Goal: Task Accomplishment & Management: Complete application form

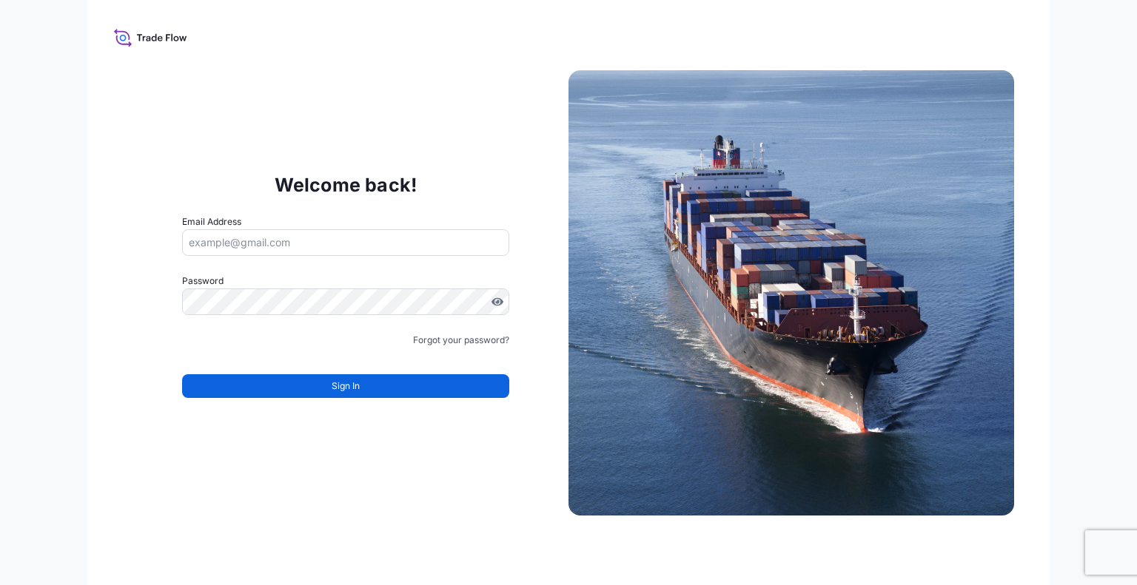
type input "[PERSON_NAME][EMAIL_ADDRESS][PERSON_NAME][DOMAIN_NAME]"
click at [355, 377] on button "Sign In" at bounding box center [345, 386] width 327 height 24
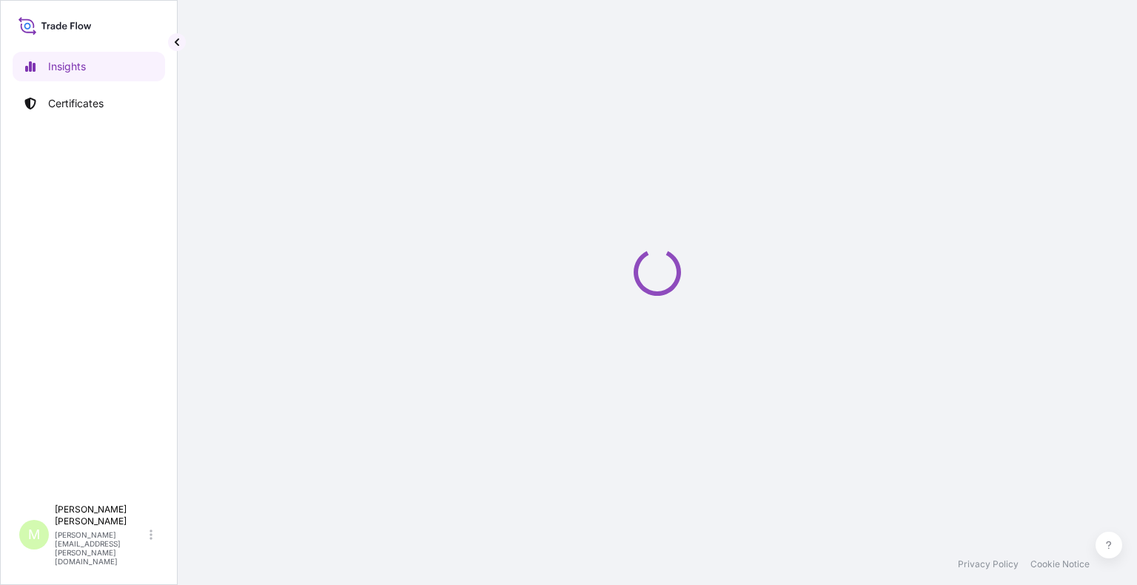
select select "2025"
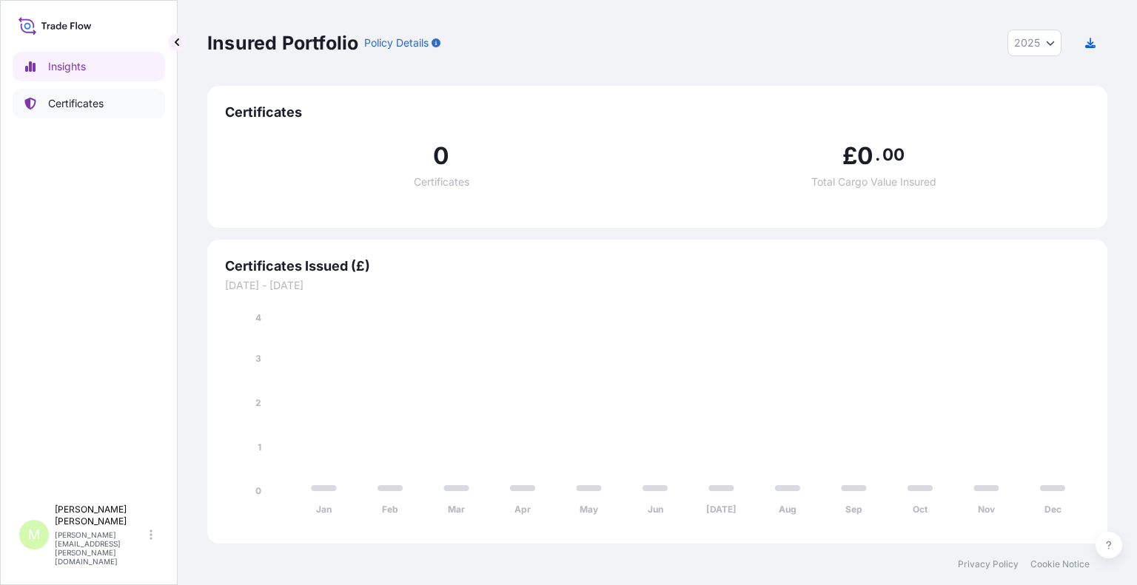
click at [115, 107] on link "Certificates" at bounding box center [89, 104] width 152 height 30
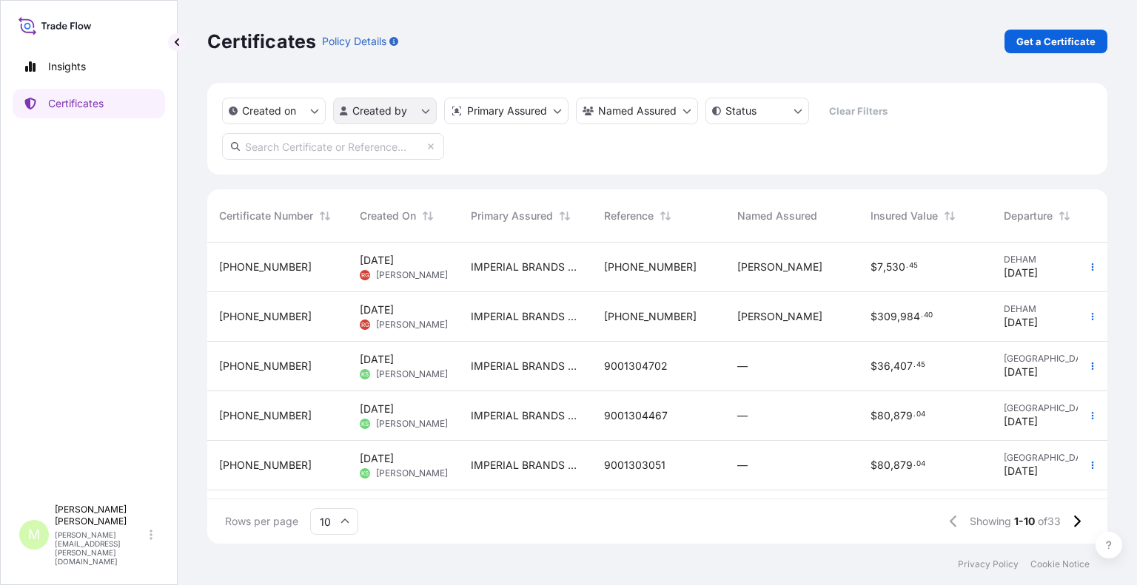
click at [425, 106] on html "Insights Certificates M [PERSON_NAME] [PERSON_NAME][EMAIL_ADDRESS][PERSON_NAME]…" at bounding box center [568, 292] width 1137 height 585
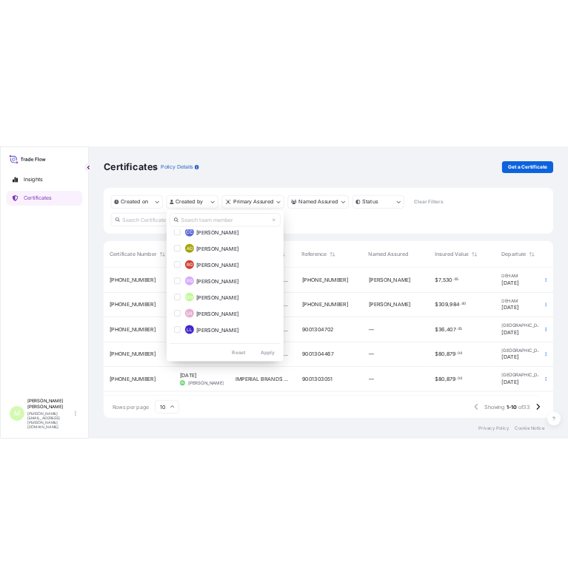
scroll to position [329, 0]
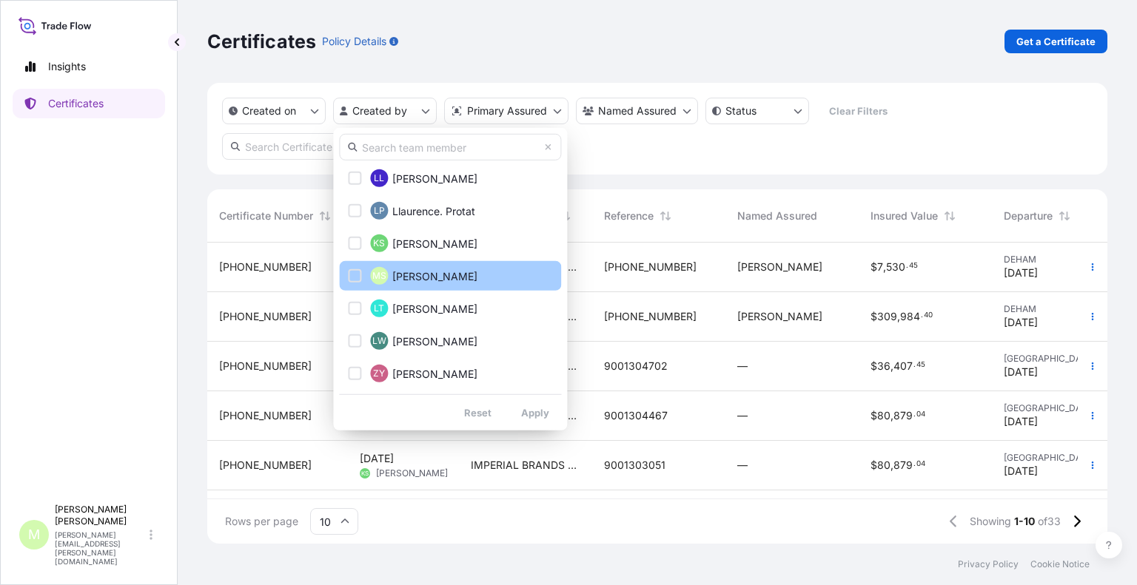
click at [429, 280] on span "[PERSON_NAME]" at bounding box center [434, 276] width 85 height 15
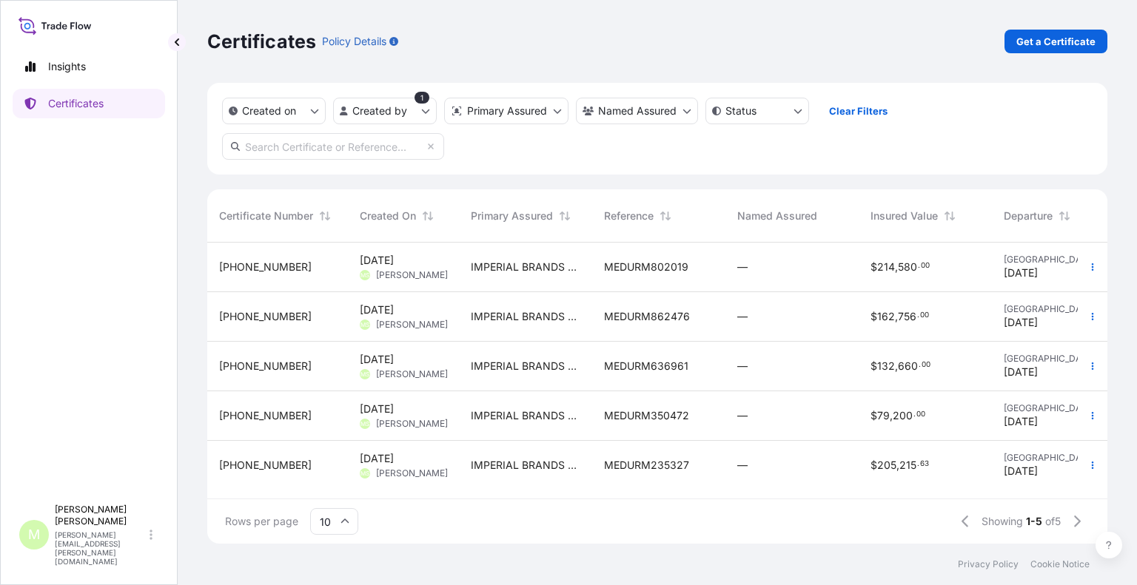
click at [861, 322] on div "$ 162 , 756 . 00" at bounding box center [924, 317] width 133 height 50
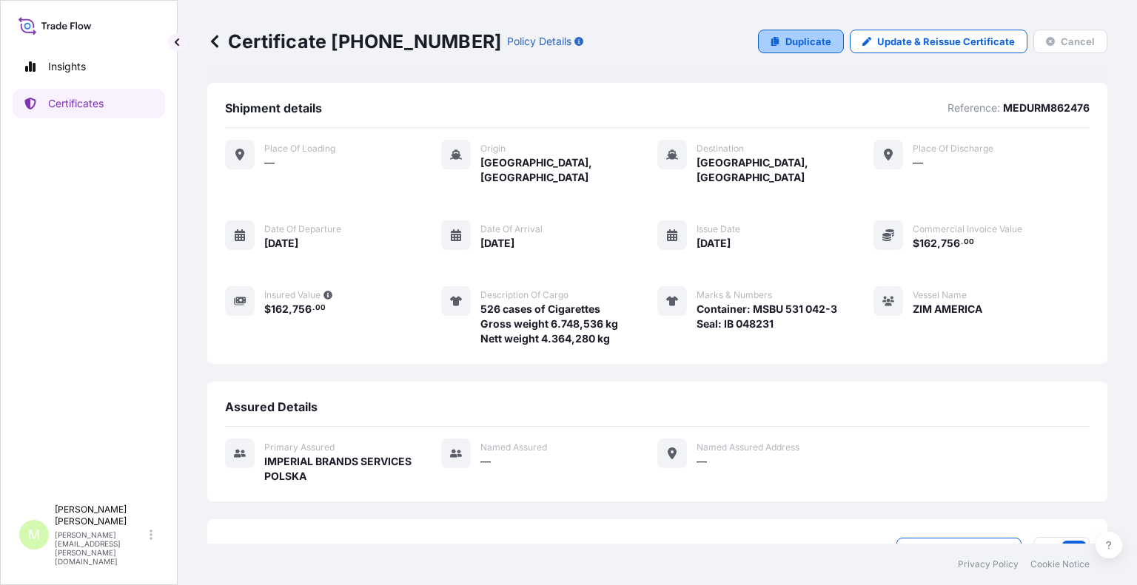
click at [820, 36] on p "Duplicate" at bounding box center [808, 41] width 46 height 15
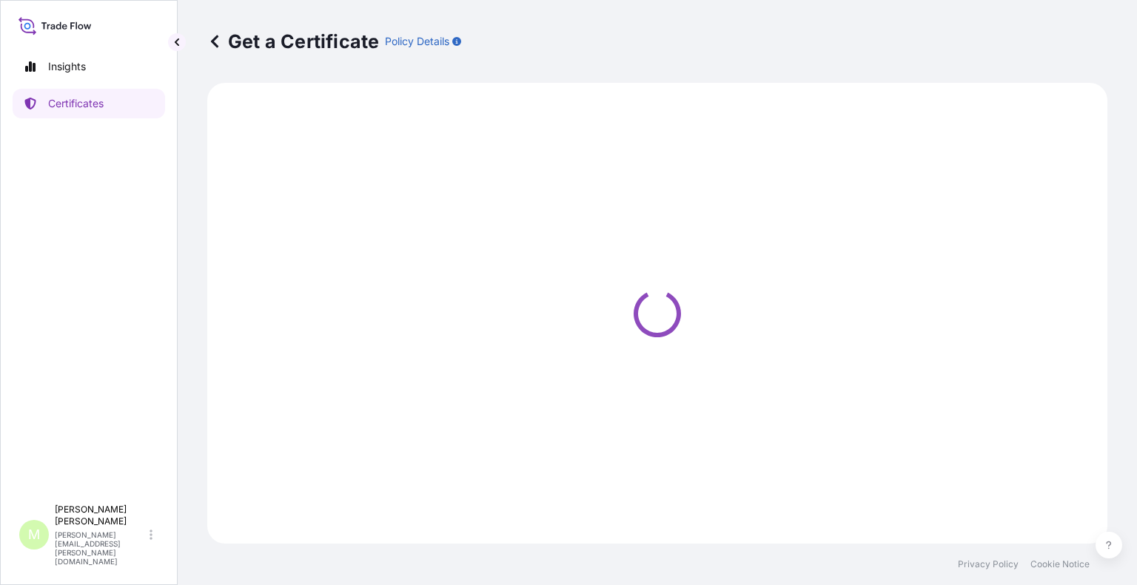
select select "Sea"
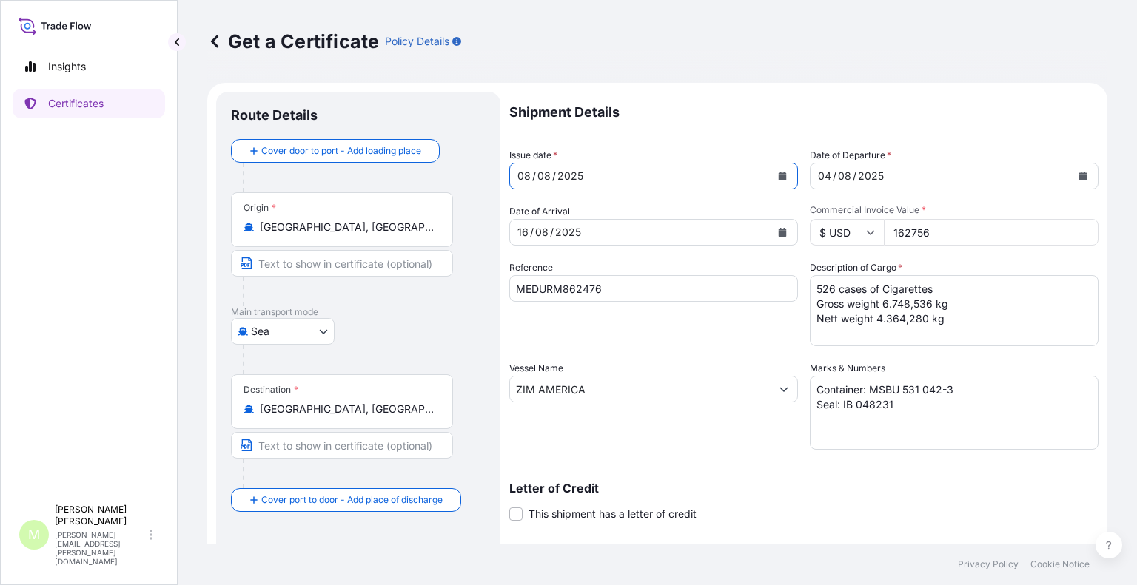
click at [633, 172] on div "[DATE]" at bounding box center [640, 176] width 260 height 27
click at [778, 235] on icon "Calendar" at bounding box center [782, 232] width 8 height 9
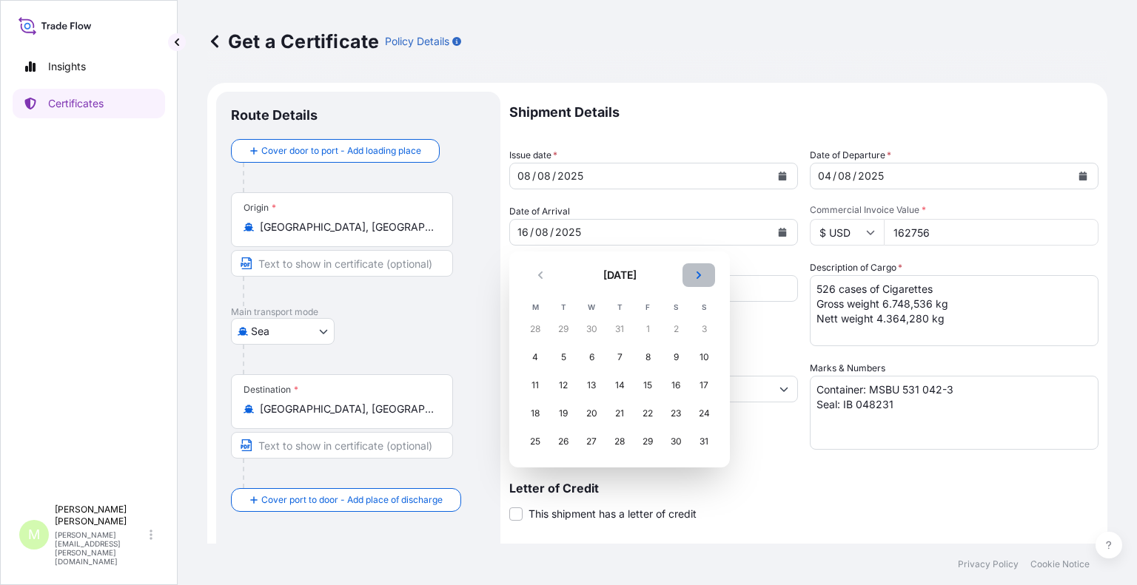
click at [697, 277] on icon "Next" at bounding box center [698, 275] width 4 height 7
click at [672, 330] on div "1" at bounding box center [675, 329] width 27 height 27
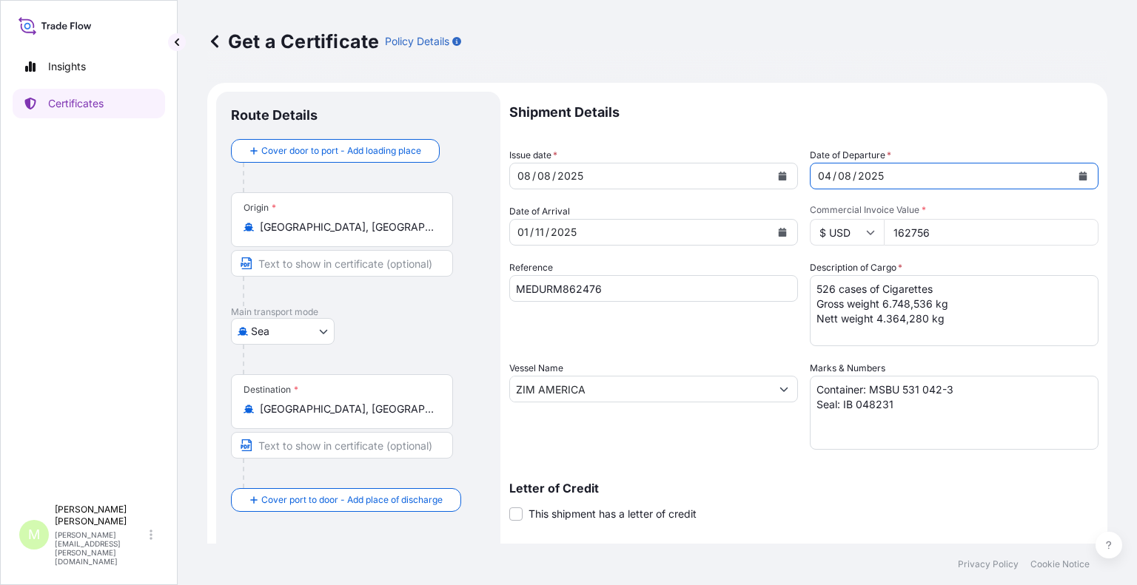
click at [879, 186] on div "[DATE]" at bounding box center [940, 176] width 260 height 27
click at [882, 173] on div "[DATE]" at bounding box center [940, 176] width 260 height 27
click at [1071, 172] on button "Calendar" at bounding box center [1083, 176] width 24 height 24
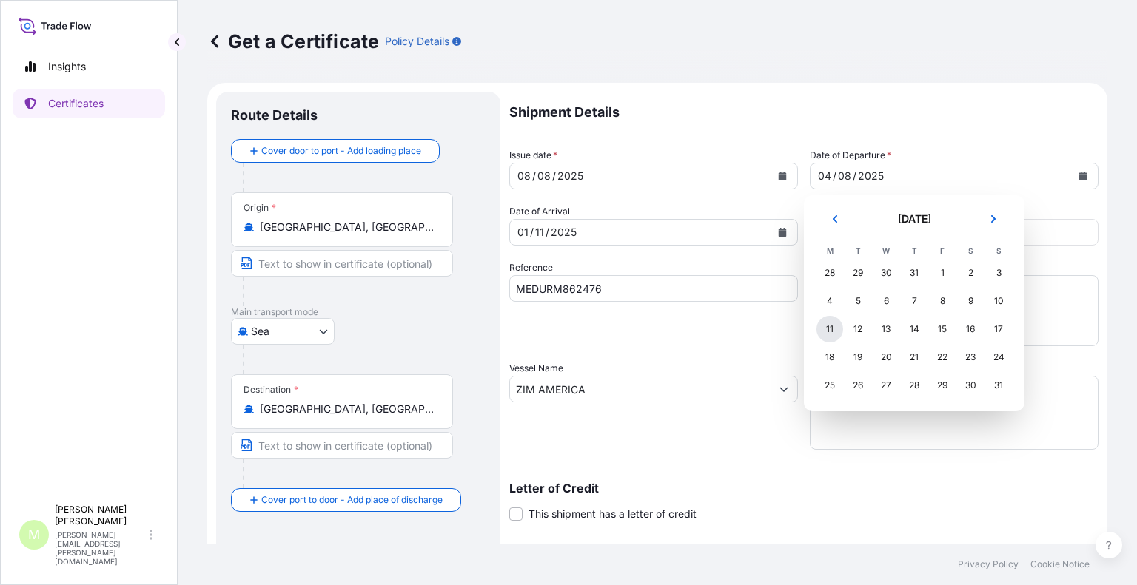
click at [837, 329] on div "11" at bounding box center [829, 329] width 27 height 27
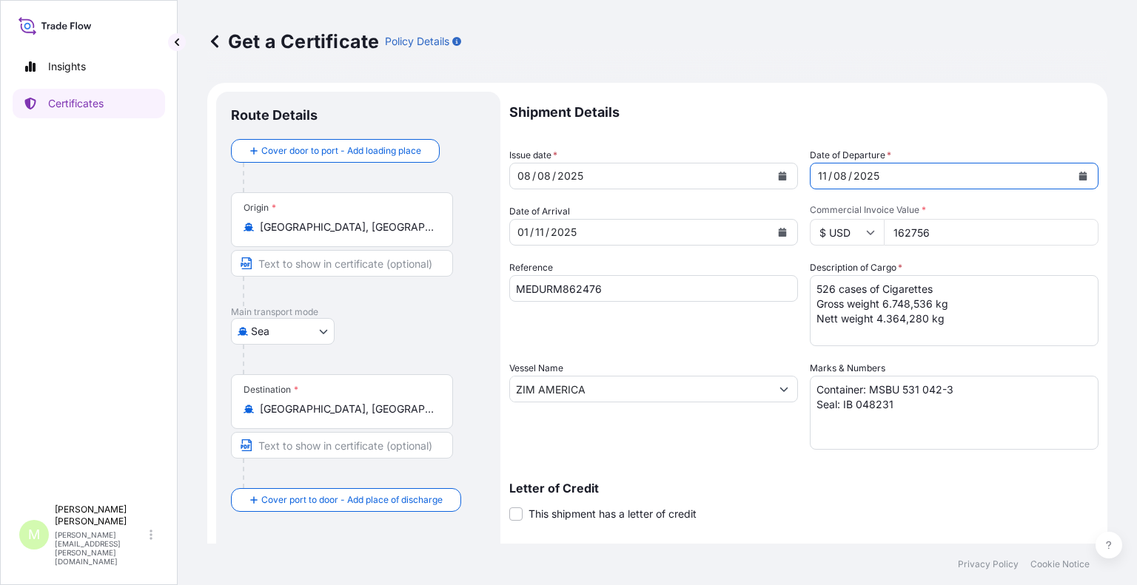
click at [778, 180] on icon "Calendar" at bounding box center [782, 176] width 9 height 9
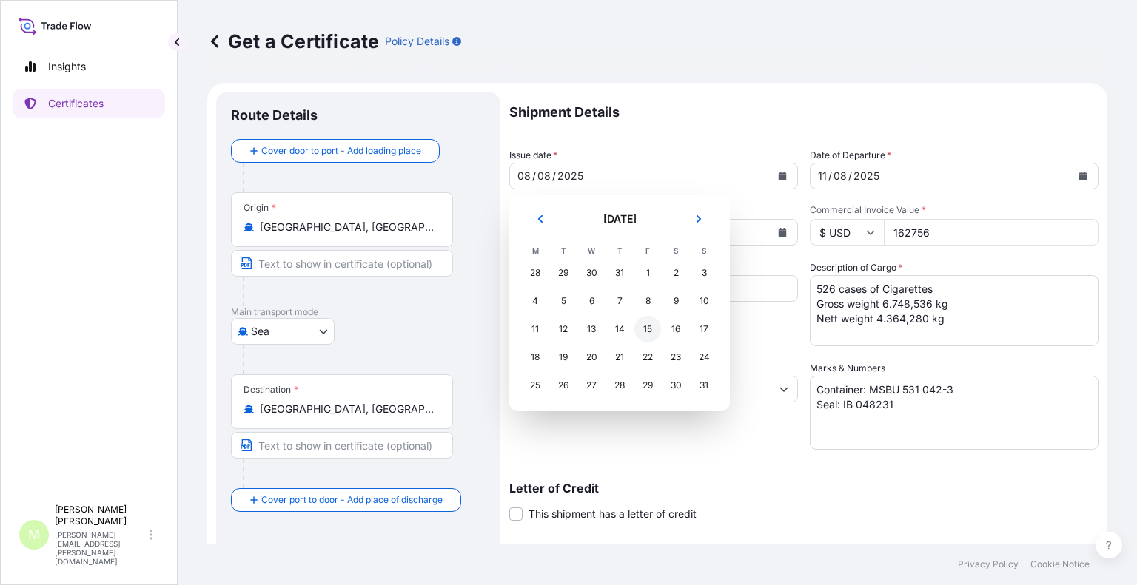
click at [640, 331] on div "15" at bounding box center [647, 329] width 27 height 27
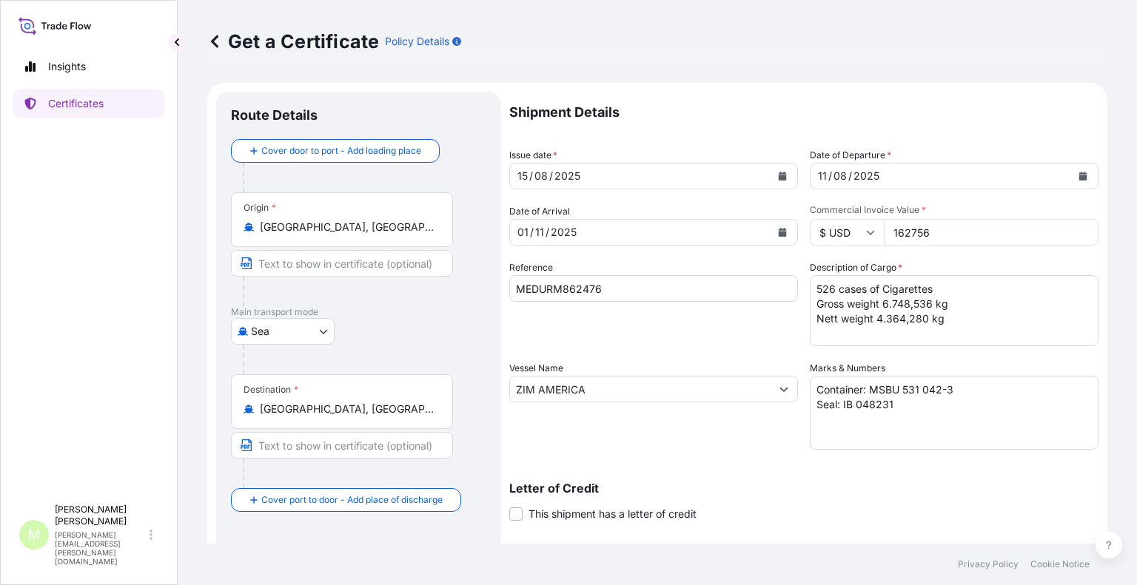
drag, startPoint x: 973, startPoint y: 64, endPoint x: 958, endPoint y: 122, distance: 59.6
click at [973, 64] on div "Get a Certificate Policy Details" at bounding box center [657, 41] width 900 height 83
drag, startPoint x: 633, startPoint y: 284, endPoint x: 495, endPoint y: 298, distance: 139.1
click at [495, 298] on form "Route Details Cover door to port - Add loading place Place of loading Road / [G…" at bounding box center [657, 409] width 900 height 652
paste input "KJ245480"
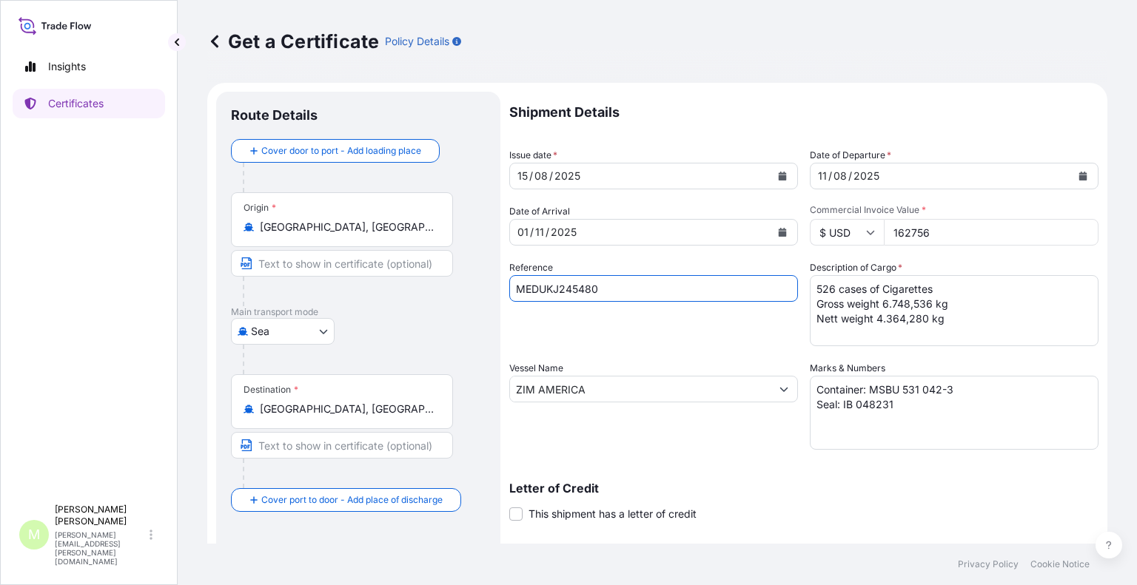
type input "MEDUKJ245480"
click at [829, 286] on textarea "526 cases of Cigarettes Gross weight 6.748,536 kg Nett weight 4.364,280 kg" at bounding box center [954, 310] width 289 height 71
click at [882, 302] on textarea "526 cases of Cigarettes Gross weight 6.748,536 kg Nett weight 4.364,280 kg" at bounding box center [954, 310] width 289 height 71
click at [926, 299] on textarea "526 cases of Cigarettes Gross weight 6.748,536 kg Nett weight 4.364,280 kg" at bounding box center [954, 310] width 289 height 71
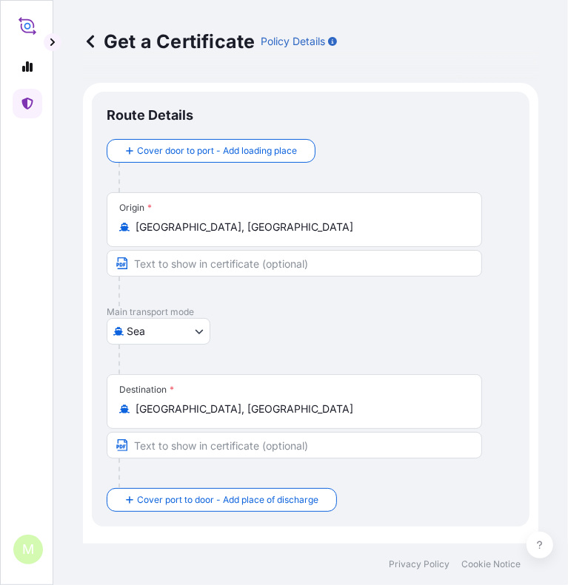
click at [326, 337] on div "[GEOGRAPHIC_DATA]" at bounding box center [311, 331] width 408 height 27
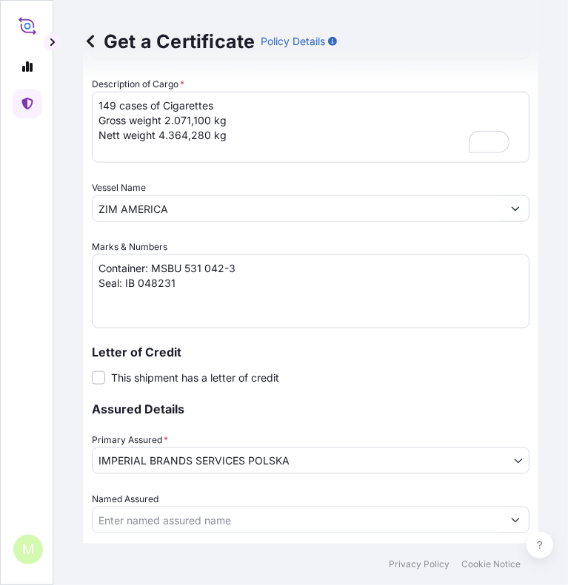
scroll to position [762, 0]
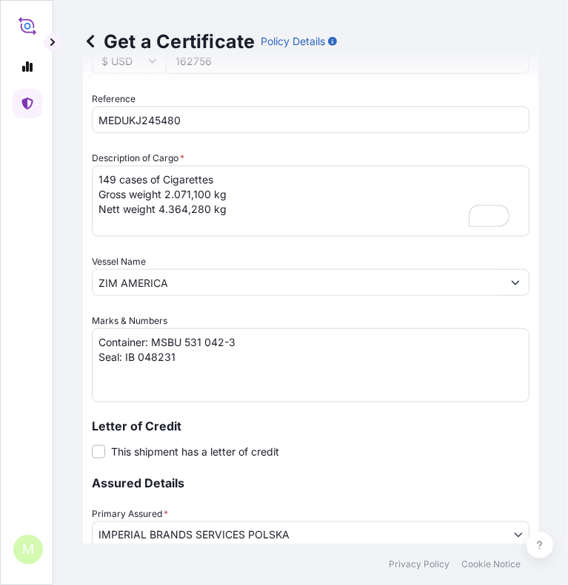
click at [163, 205] on textarea "526 cases of Cigarettes Gross weight 6.748,536 kg Nett weight 4.364,280 kg" at bounding box center [310, 201] width 437 height 71
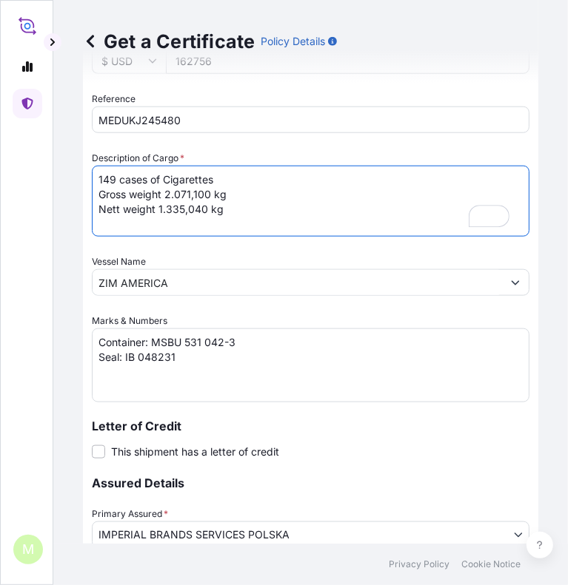
type textarea "149 cases of Cigarettes Gross weight 2.071,100 kg Nett weight 1.335,040 kg"
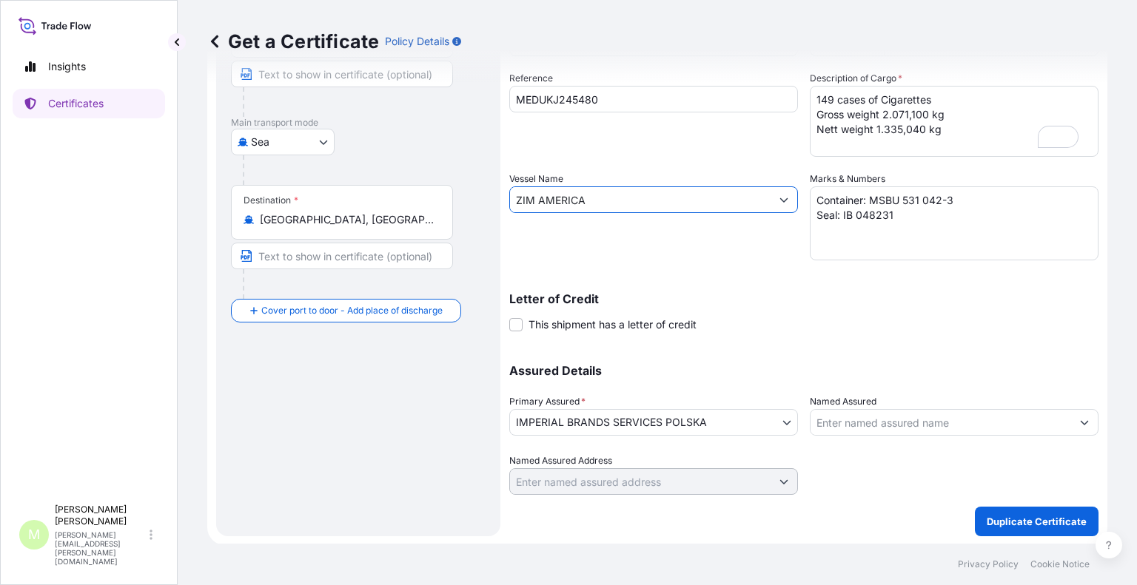
drag, startPoint x: 615, startPoint y: 195, endPoint x: 502, endPoint y: 202, distance: 112.7
click at [502, 202] on form "Route Details Cover door to port - Add loading place Place of loading Road / [G…" at bounding box center [657, 219] width 900 height 652
paste input "MSC LAUR"
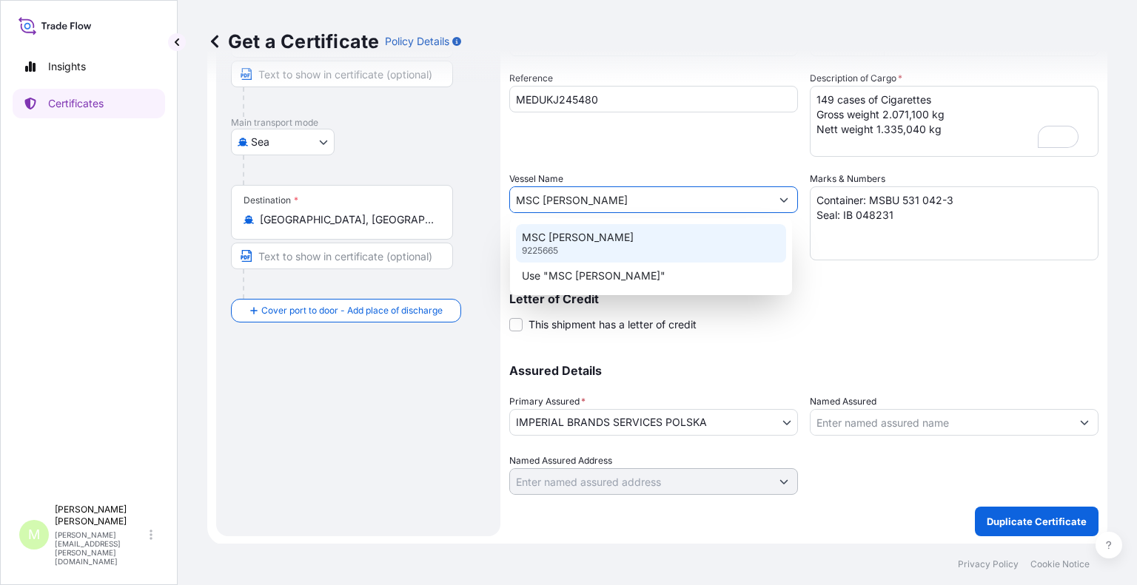
click at [592, 238] on div "MSC [PERSON_NAME] 9225665" at bounding box center [651, 243] width 270 height 38
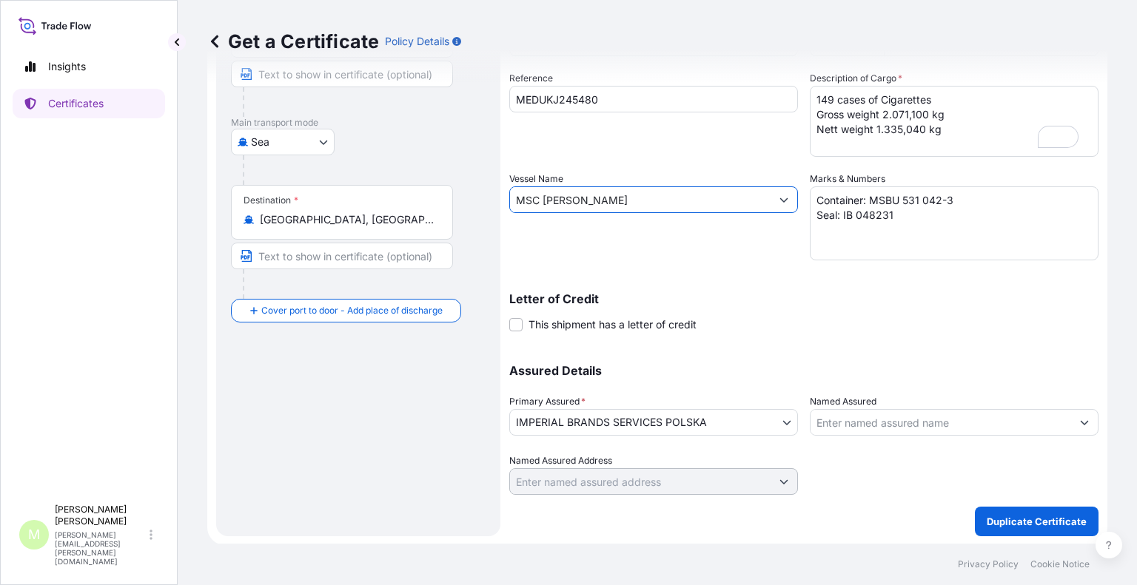
type input "MSC [PERSON_NAME]"
click at [749, 260] on div "Shipment Details Issue date * [DATE] Date of Departure * [DATE] Date of Arrival…" at bounding box center [803, 198] width 589 height 593
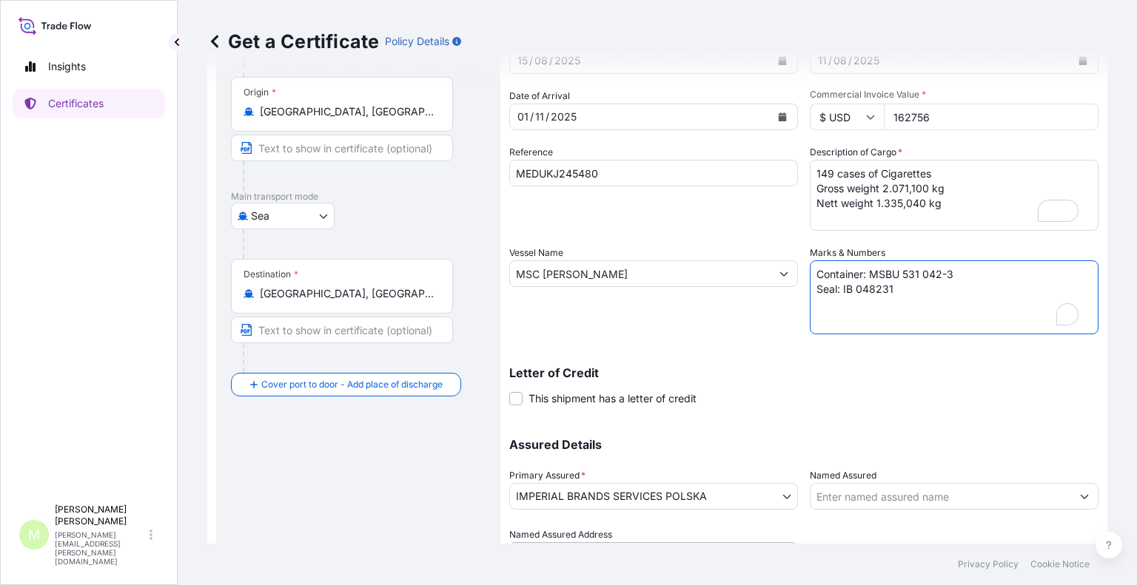
drag, startPoint x: 936, startPoint y: 275, endPoint x: 863, endPoint y: 277, distance: 73.3
click at [863, 277] on textarea "Container: MSBU 531 042-3 Seal: IB 048231" at bounding box center [954, 297] width 289 height 74
paste textarea "MU 366 906-4"
drag, startPoint x: 895, startPoint y: 291, endPoint x: 838, endPoint y: 300, distance: 57.8
click at [838, 300] on textarea "Container: MSBU 531 042-3 Seal: IB 048231" at bounding box center [954, 297] width 289 height 74
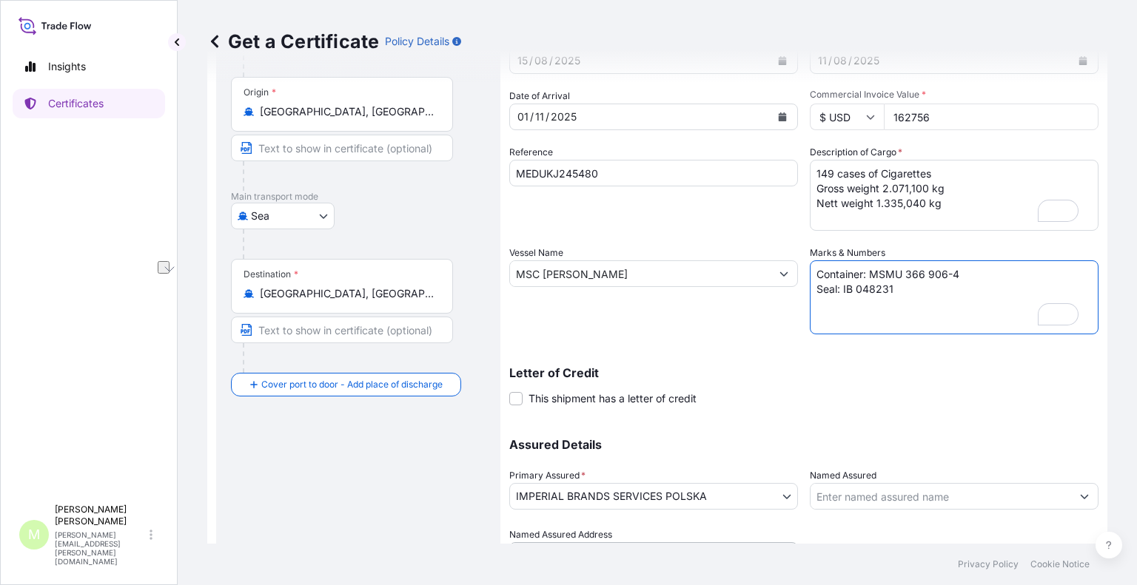
paste textarea "046664"
click at [918, 289] on textarea "Container: MSBU 531 042-3 Seal: IB 048231" at bounding box center [954, 297] width 289 height 74
type textarea "Container: MSMU 366 906-4 Seal: IB046664"
click at [779, 405] on div "Shipment Details Issue date * [DATE] Date of Departure * [DATE] Date of Arrival…" at bounding box center [803, 272] width 589 height 593
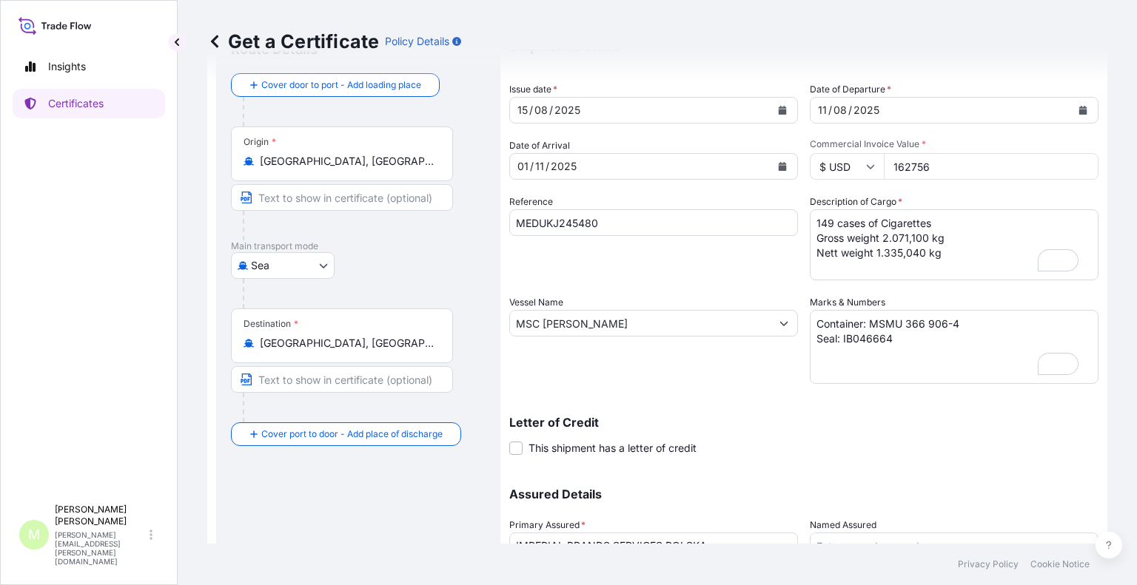
scroll to position [41, 0]
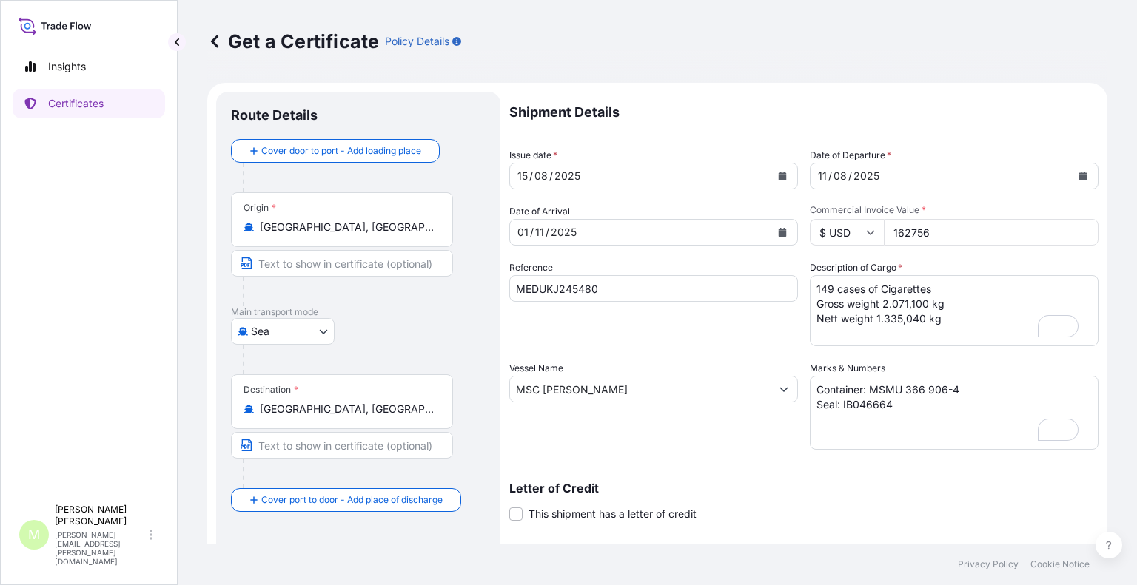
drag, startPoint x: 922, startPoint y: 233, endPoint x: 885, endPoint y: 232, distance: 37.0
click at [885, 232] on input "162756" at bounding box center [991, 232] width 215 height 27
click at [969, 183] on div "[DATE]" at bounding box center [940, 176] width 260 height 27
click at [944, 230] on input "49170" at bounding box center [991, 232] width 215 height 27
click at [1073, 233] on input "49169" at bounding box center [991, 232] width 215 height 27
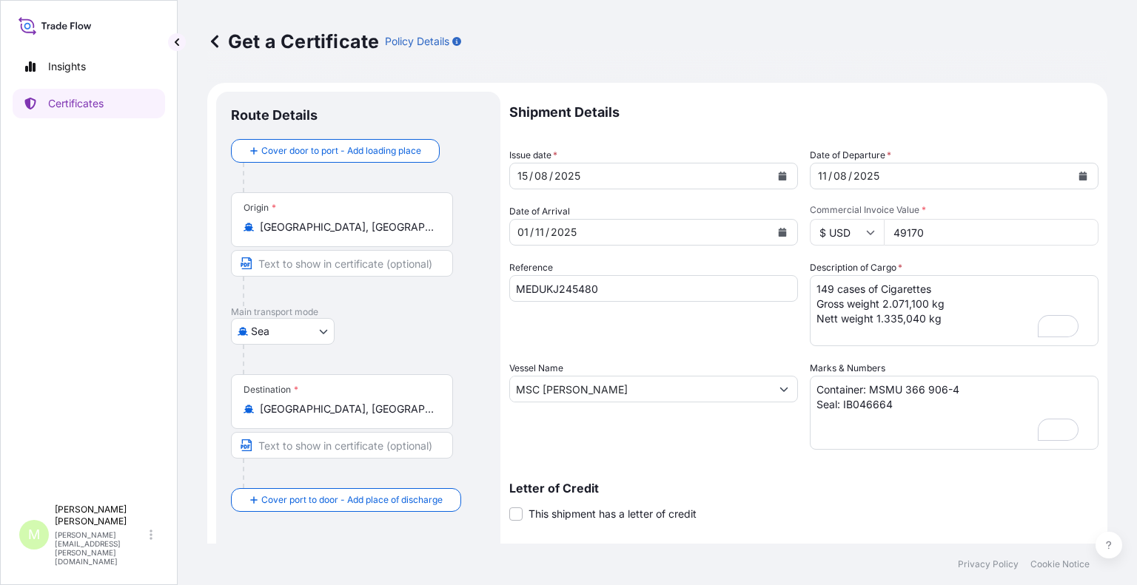
type input "49170"
click at [1073, 226] on input "49170" at bounding box center [991, 232] width 215 height 27
click at [1009, 255] on div "Shipment Details Issue date * [DATE] Date of Departure * [DATE] Date of Arrival…" at bounding box center [803, 388] width 589 height 593
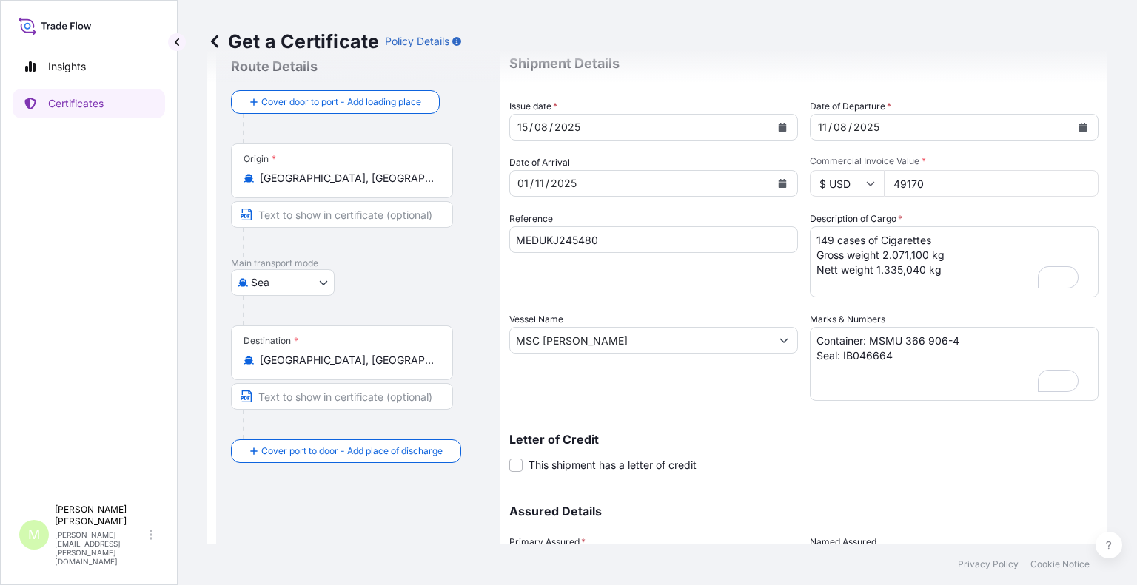
scroll to position [0, 0]
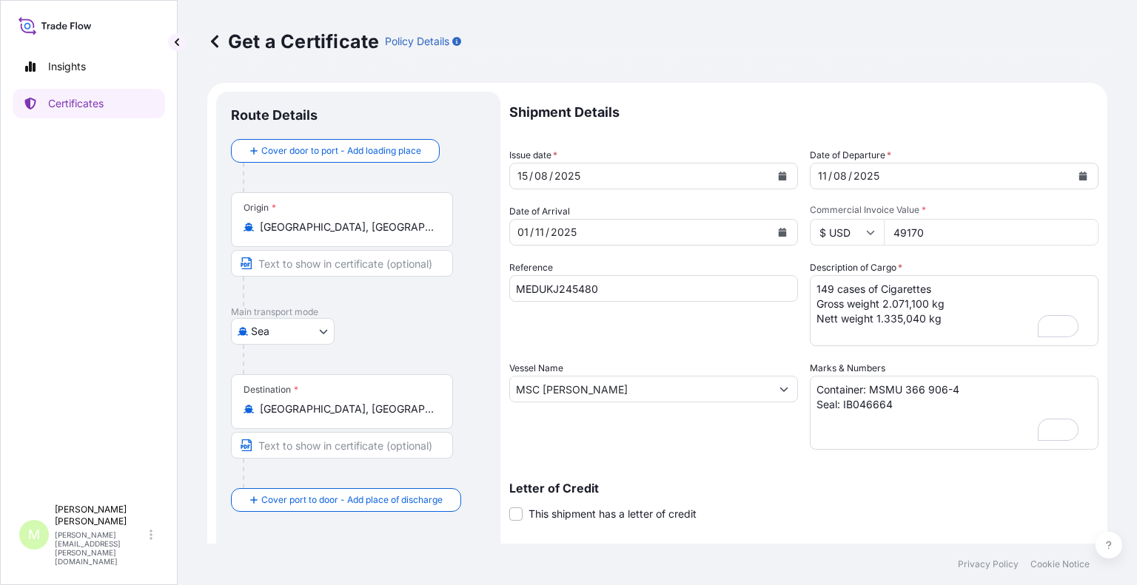
click at [795, 328] on div "Shipment Details Issue date * [DATE] Date of Departure * [DATE] Date of Arrival…" at bounding box center [803, 388] width 589 height 593
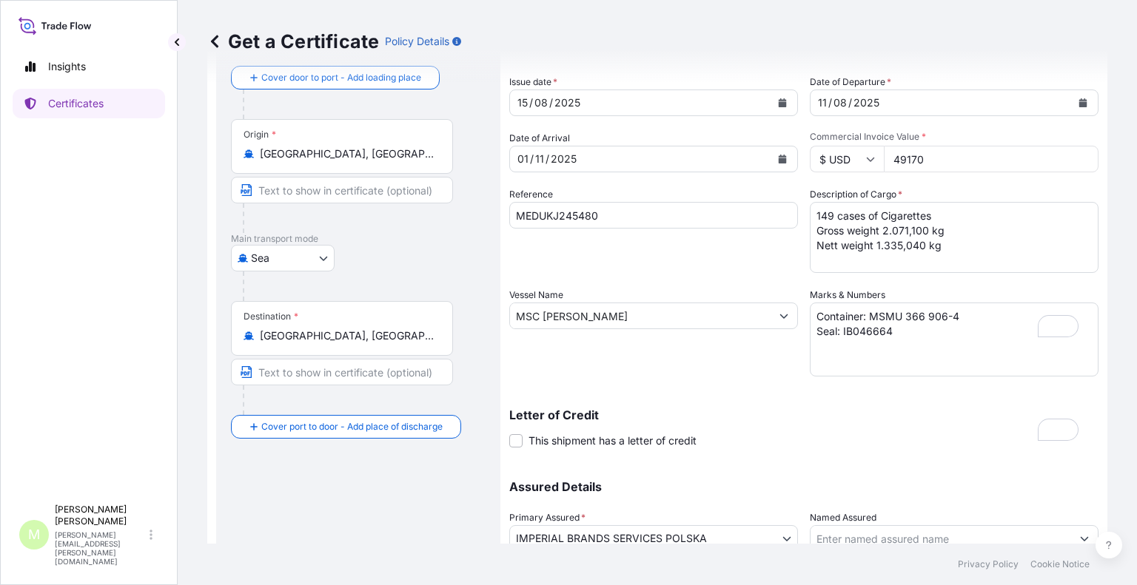
scroll to position [73, 0]
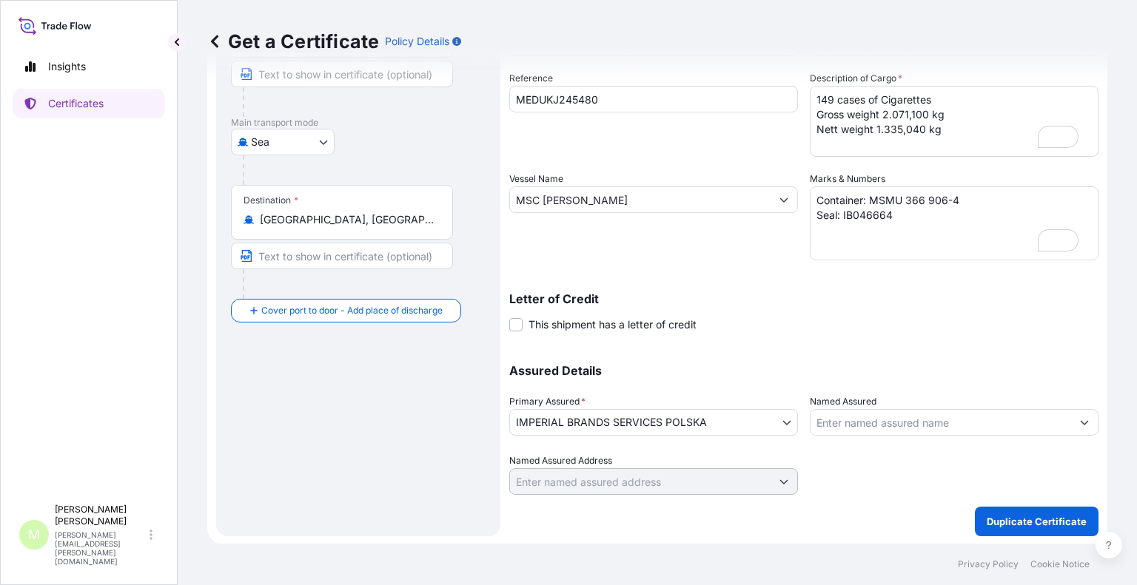
click at [1083, 421] on button "Show suggestions" at bounding box center [1084, 422] width 27 height 27
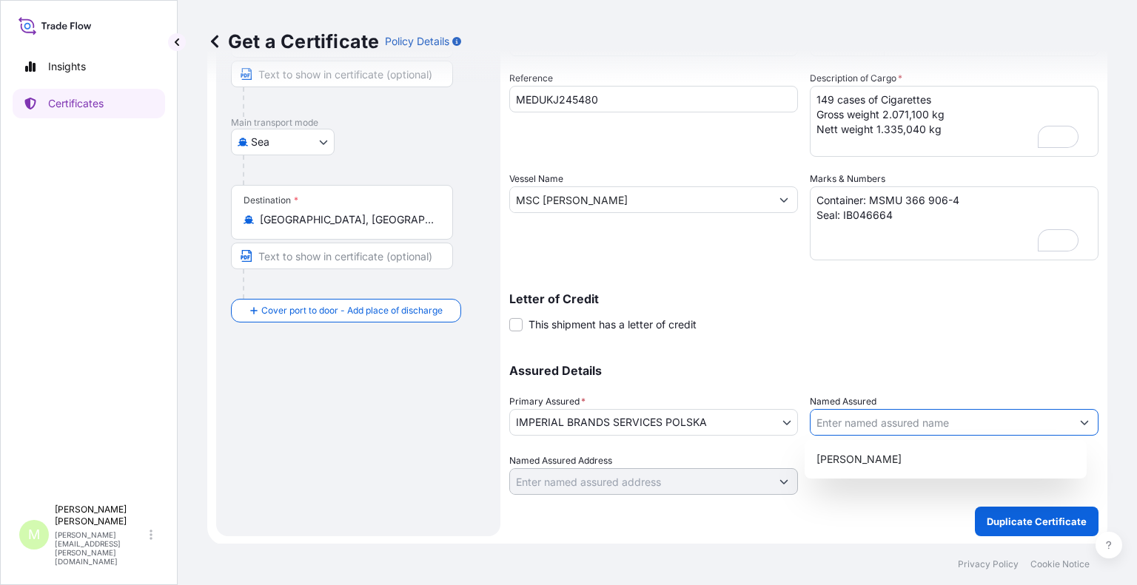
click at [1080, 372] on p "Assured Details" at bounding box center [803, 371] width 589 height 12
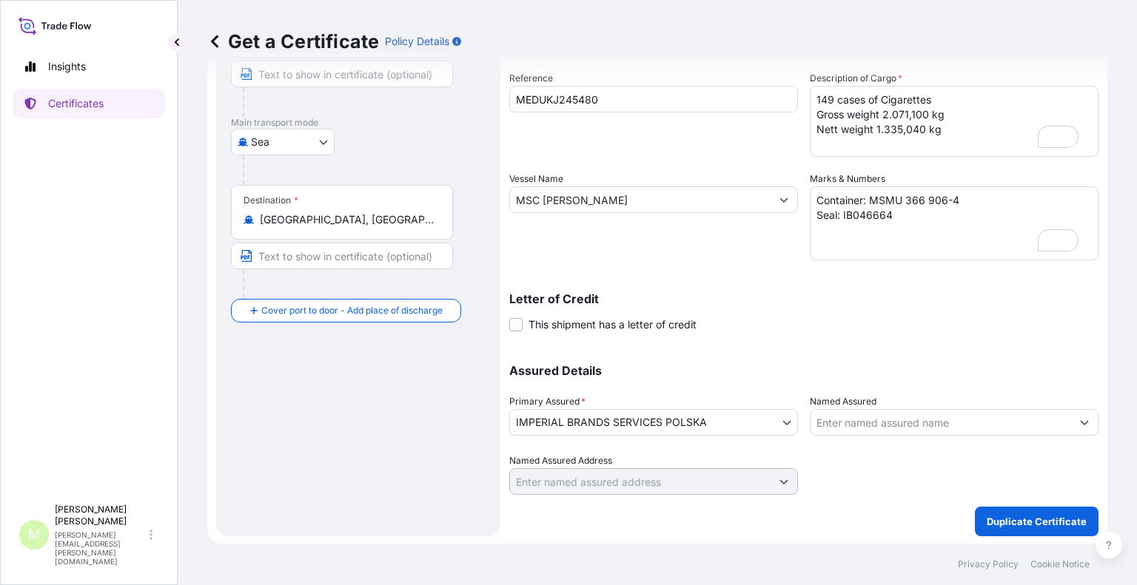
click at [1080, 423] on icon "Show suggestions" at bounding box center [1084, 423] width 8 height 4
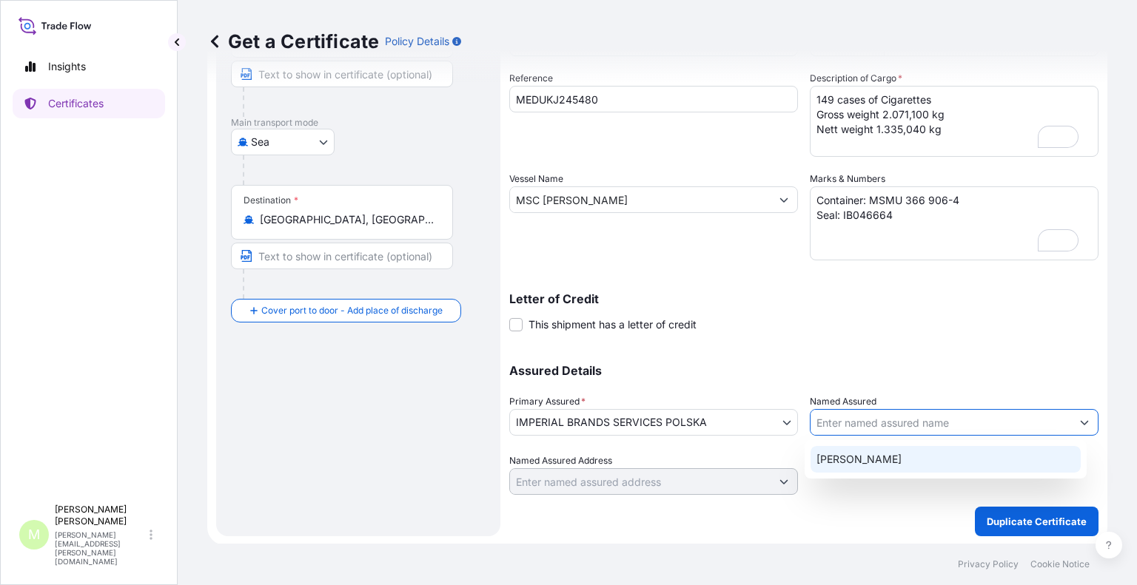
click at [925, 420] on input "Named Assured" at bounding box center [940, 422] width 260 height 27
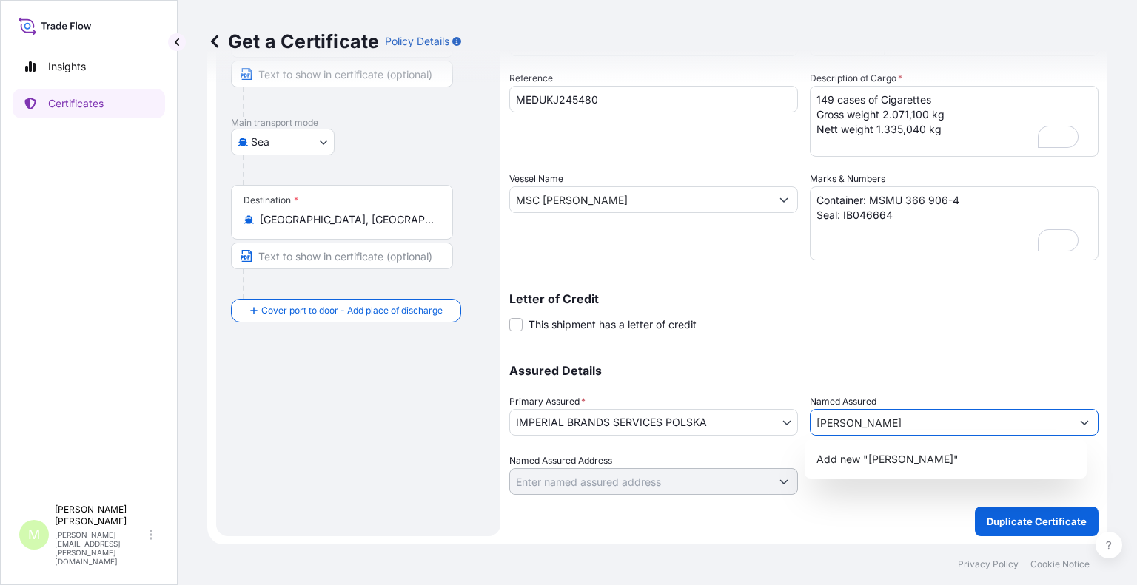
type input "[PERSON_NAME]"
click at [944, 347] on div "Assured Details Primary Assured * IMPERIAL BRANDS SERVICES POLSKA IMPERIAL BRAN…" at bounding box center [803, 421] width 589 height 148
drag, startPoint x: 921, startPoint y: 420, endPoint x: 790, endPoint y: 435, distance: 131.9
click at [790, 435] on div "Assured Details Primary Assured * IMPERIAL BRANDS SERVICES POLSKA IMPERIAL BRAN…" at bounding box center [803, 421] width 589 height 148
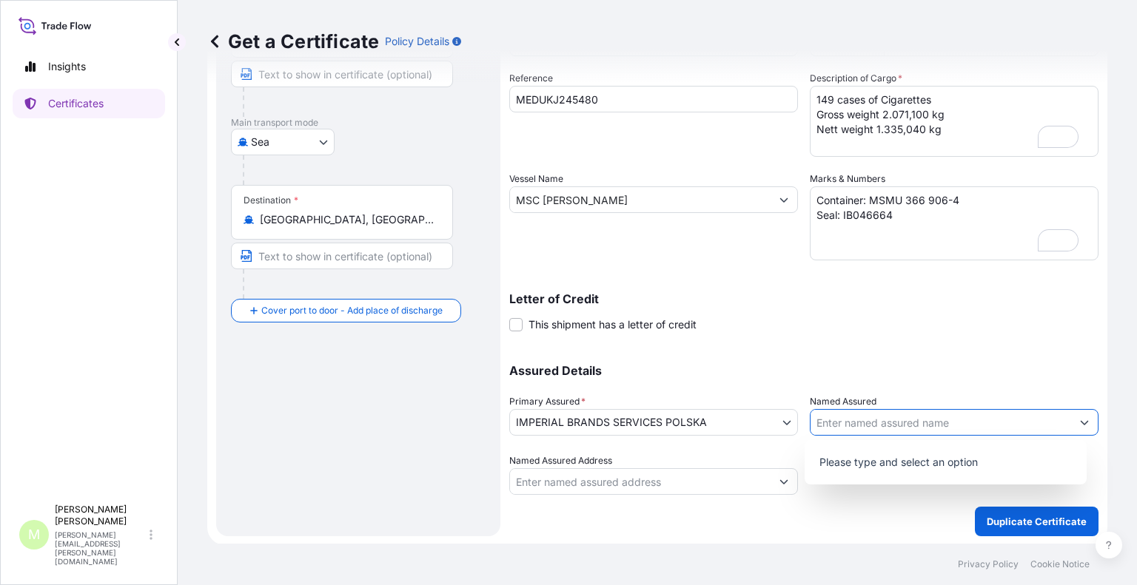
click at [861, 357] on div "Assured Details Primary Assured * IMPERIAL BRANDS SERVICES POLSKA IMPERIAL BRAN…" at bounding box center [803, 421] width 589 height 148
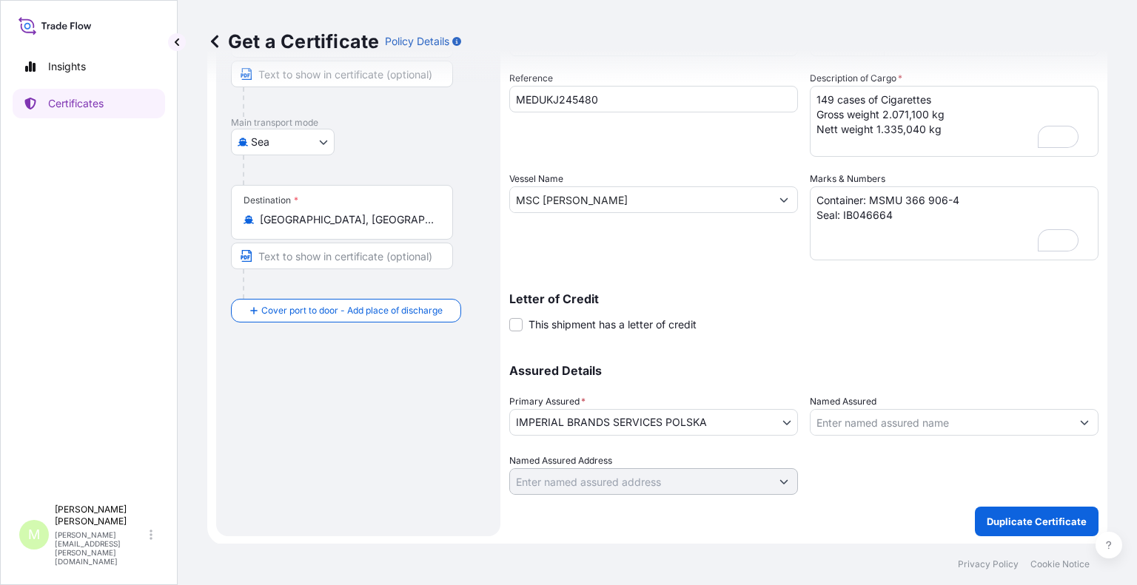
click at [873, 336] on div "Shipment Details Issue date * [DATE] Date of Departure * [DATE] Date of Arrival…" at bounding box center [803, 198] width 589 height 593
click at [1019, 519] on p "Duplicate Certificate" at bounding box center [1036, 521] width 100 height 15
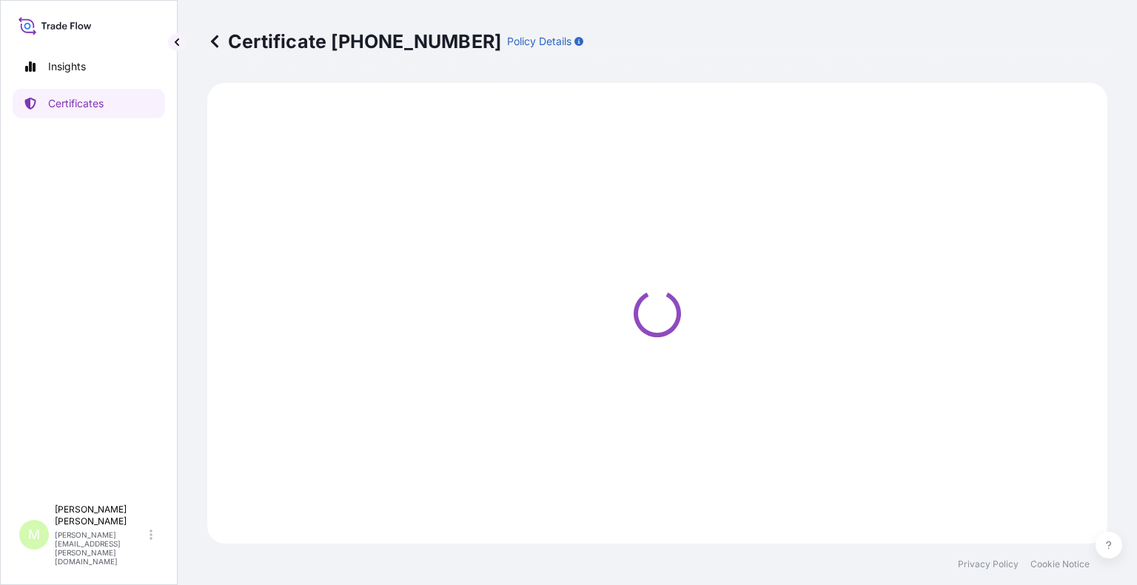
select select "Sea"
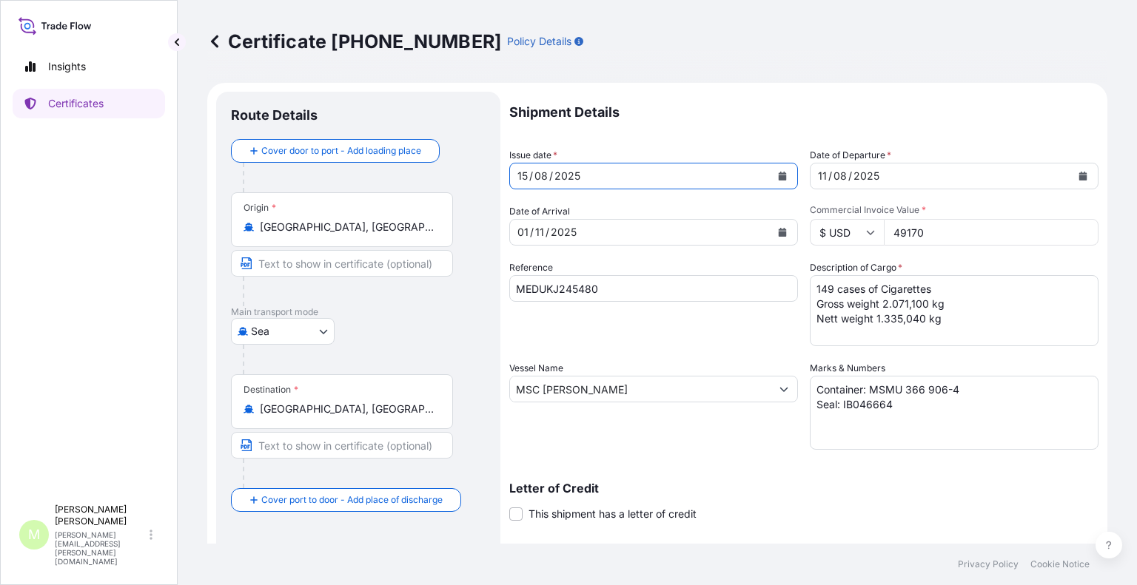
click at [778, 173] on icon "Calendar" at bounding box center [782, 176] width 9 height 9
click at [778, 176] on icon "Calendar" at bounding box center [782, 176] width 8 height 9
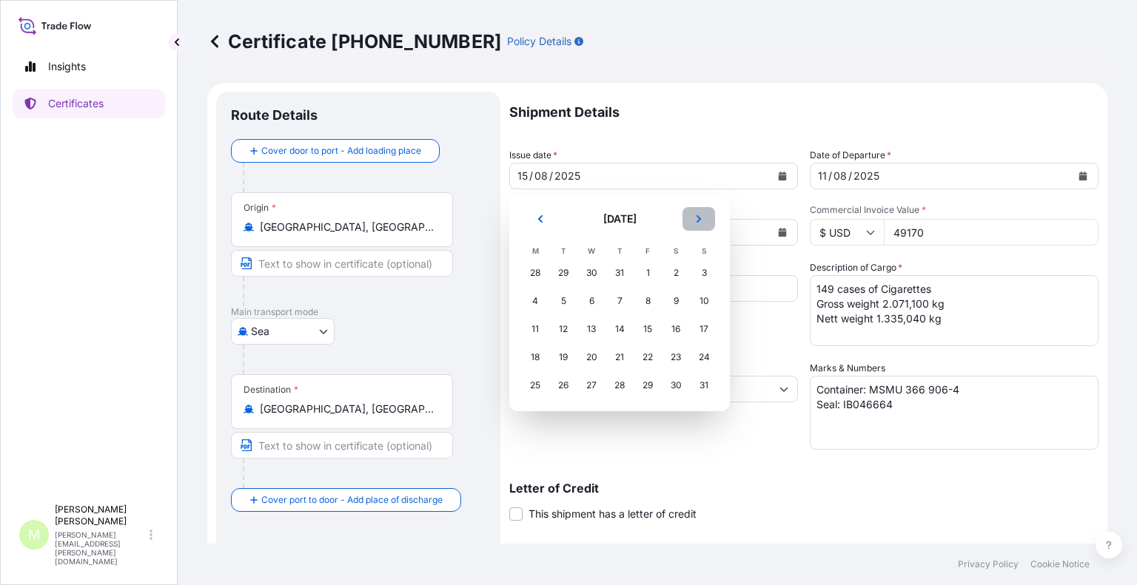
click at [699, 218] on icon "Next" at bounding box center [698, 218] width 4 height 7
click at [594, 329] on div "15" at bounding box center [591, 329] width 27 height 27
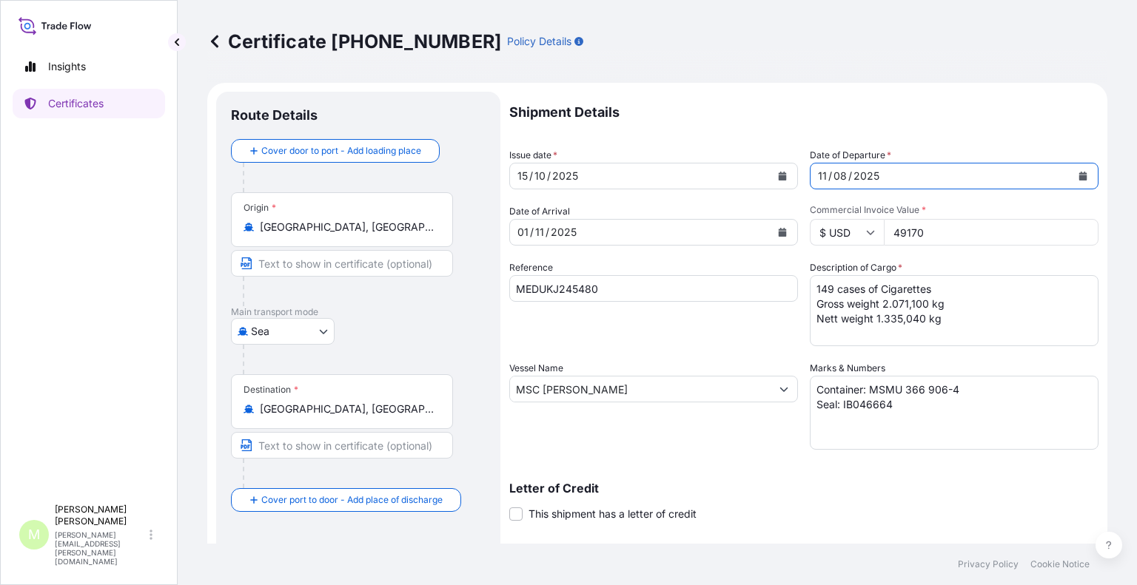
click at [1079, 173] on icon "Calendar" at bounding box center [1083, 176] width 8 height 9
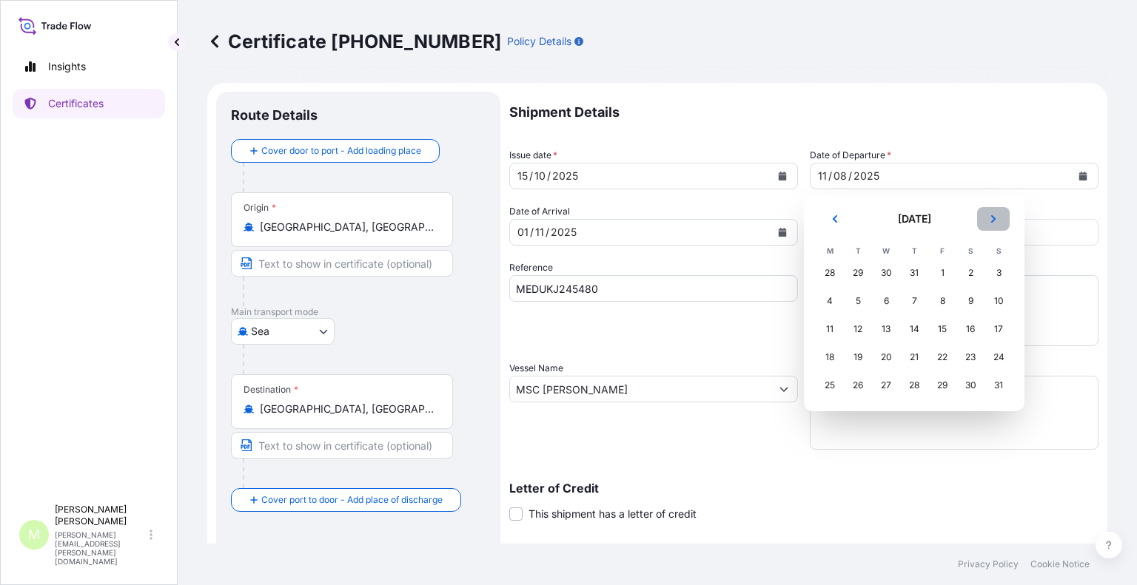
click at [994, 218] on icon "Next" at bounding box center [993, 218] width 4 height 7
click at [966, 304] on div "11" at bounding box center [970, 301] width 27 height 27
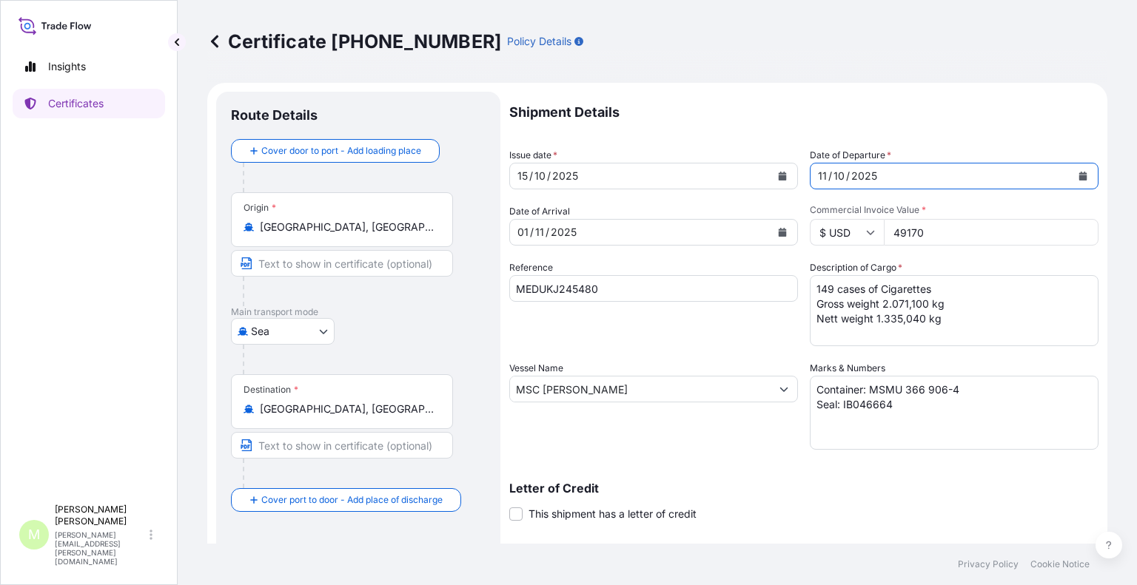
click at [804, 132] on p "Shipment Details" at bounding box center [803, 112] width 589 height 41
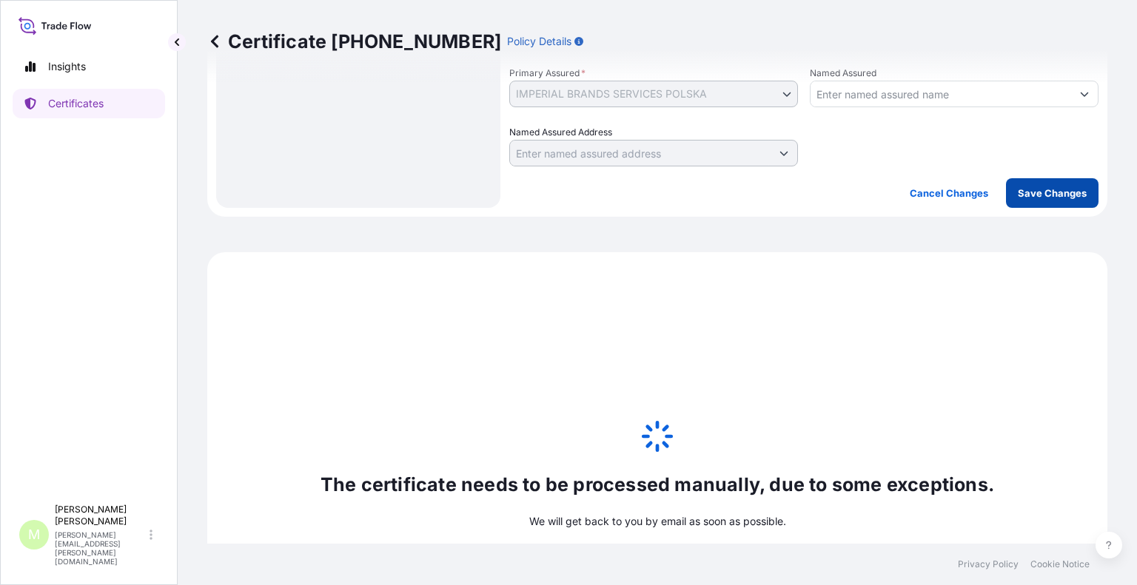
click at [1049, 192] on p "Save Changes" at bounding box center [1051, 193] width 69 height 15
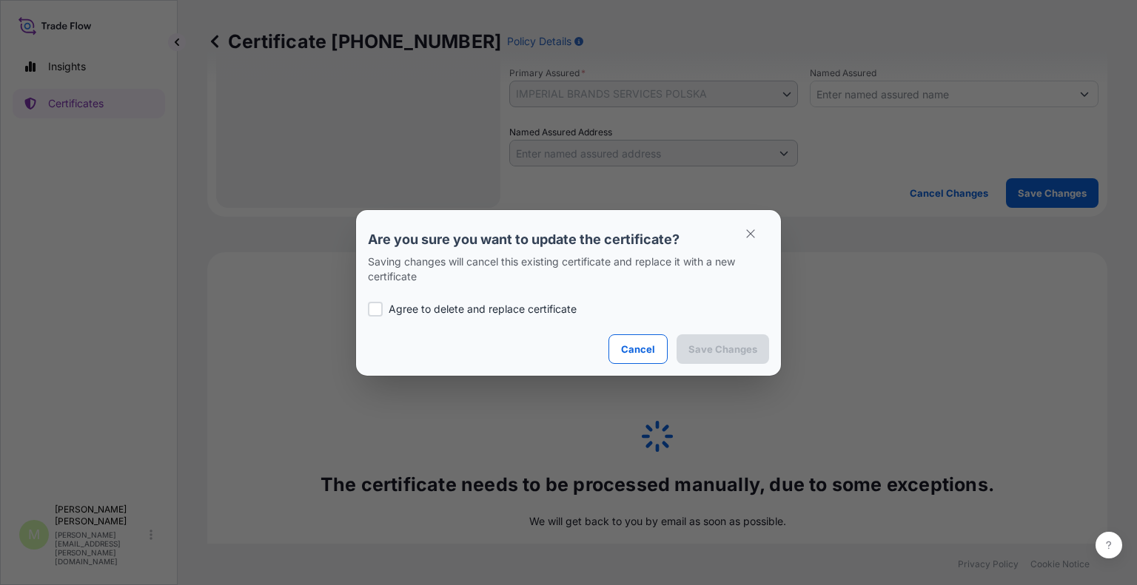
click at [481, 310] on p "Agree to delete and replace certificate" at bounding box center [482, 309] width 188 height 15
checkbox input "true"
click at [725, 349] on p "Save Changes" at bounding box center [722, 349] width 69 height 15
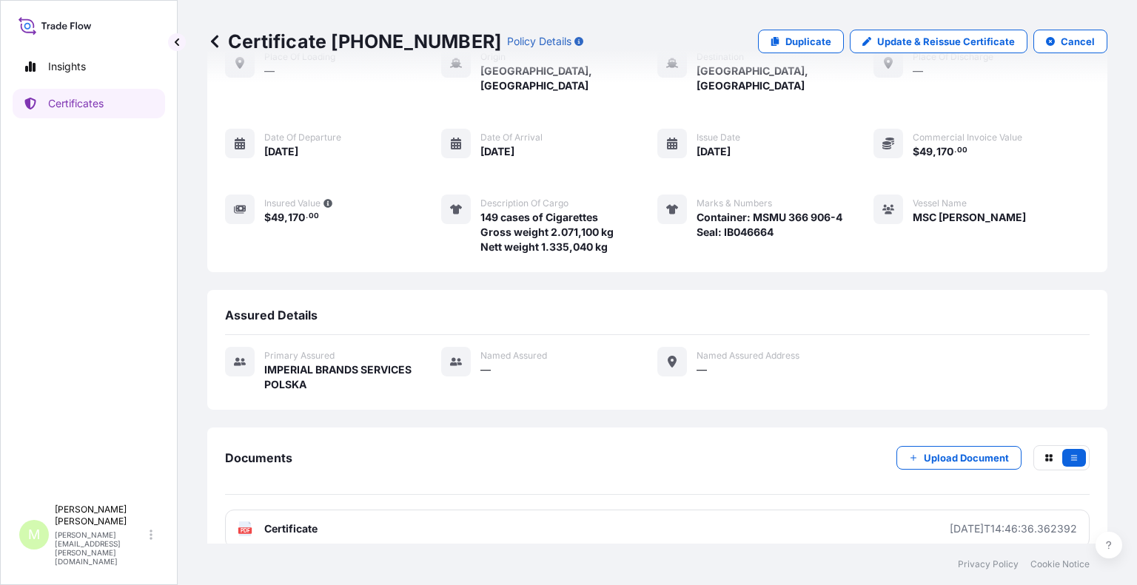
scroll to position [95, 0]
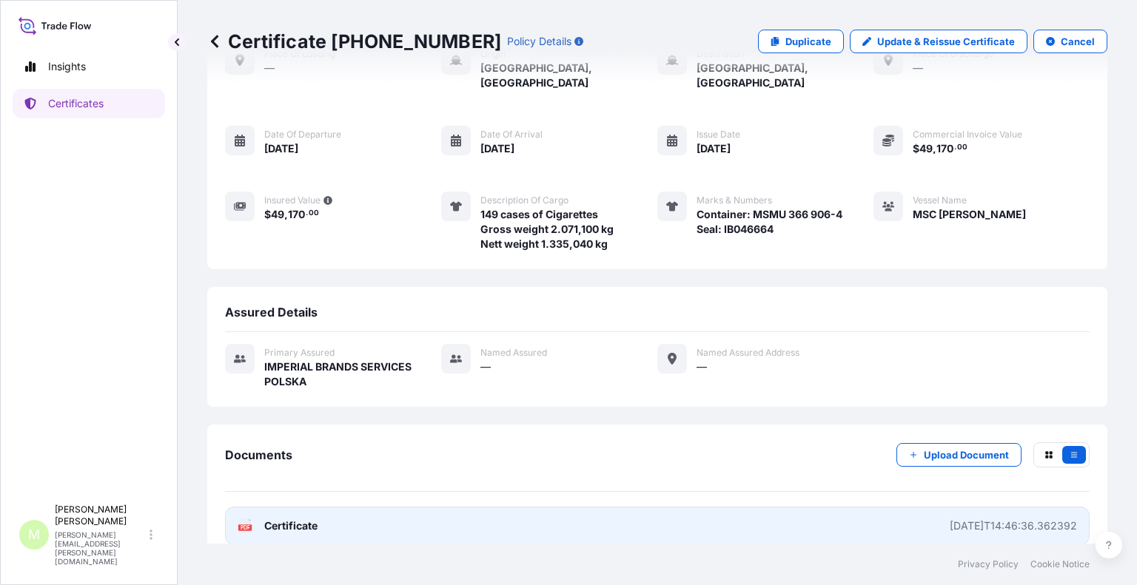
click at [949, 519] on div "[DATE]T14:46:36.362392" at bounding box center [1012, 526] width 127 height 15
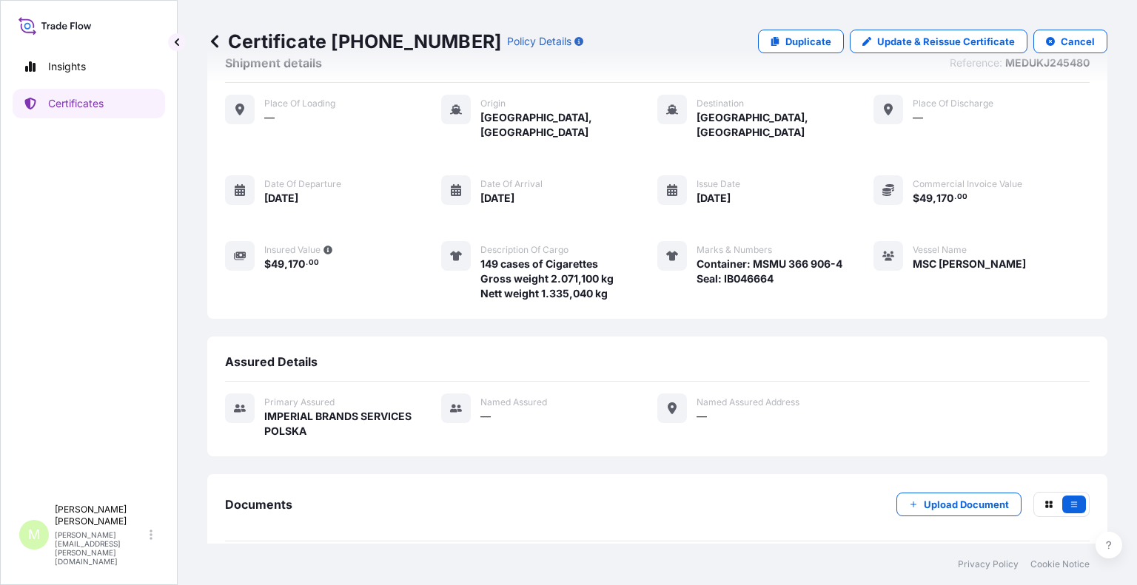
scroll to position [0, 0]
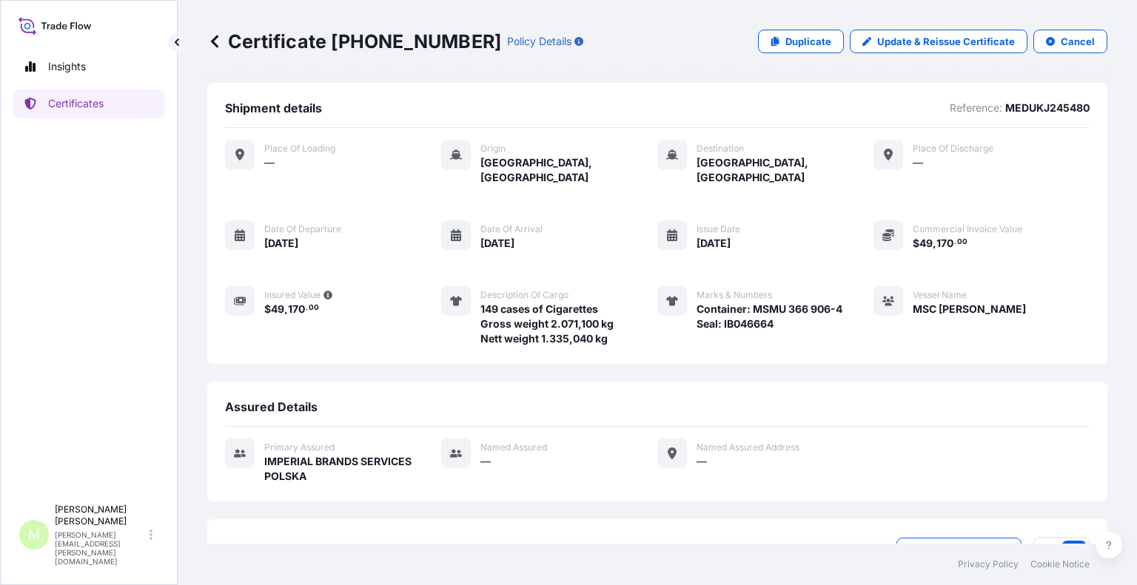
click at [212, 39] on icon at bounding box center [214, 41] width 7 height 13
